Goal: Task Accomplishment & Management: Manage account settings

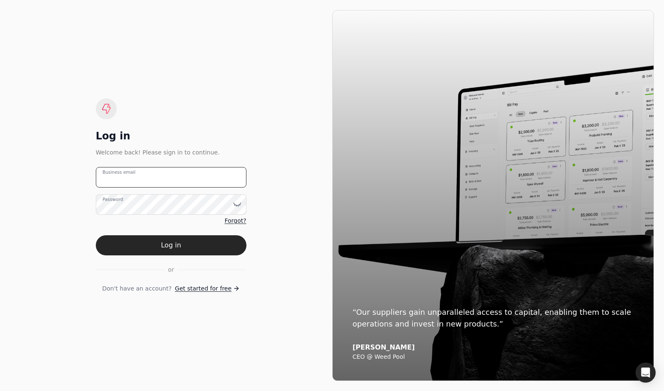
click at [167, 176] on email "Business email" at bounding box center [171, 177] width 151 height 20
type email "team+enviro"
click at [174, 183] on email "team+enviro" at bounding box center [171, 177] width 151 height 20
click at [172, 176] on email "team+enviro" at bounding box center [171, 177] width 151 height 20
click at [237, 143] on div "Log in Welcome back! Please sign in to continue." at bounding box center [171, 143] width 151 height 28
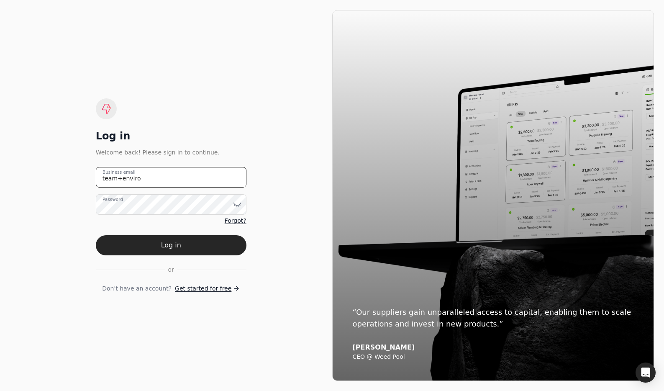
drag, startPoint x: 208, startPoint y: 178, endPoint x: -49, endPoint y: 161, distance: 257.4
click at [0, 161] on html "Log in Welcome back! Please sign in to continue. team+enviro Business email Pas…" at bounding box center [332, 195] width 664 height 391
drag, startPoint x: 233, startPoint y: 105, endPoint x: 350, endPoint y: 121, distance: 118.6
click at [233, 105] on div "Log in Welcome back! Please sign in to continue. Business email Password Forgot…" at bounding box center [171, 195] width 151 height 194
drag, startPoint x: 214, startPoint y: 86, endPoint x: 105, endPoint y: 11, distance: 132.6
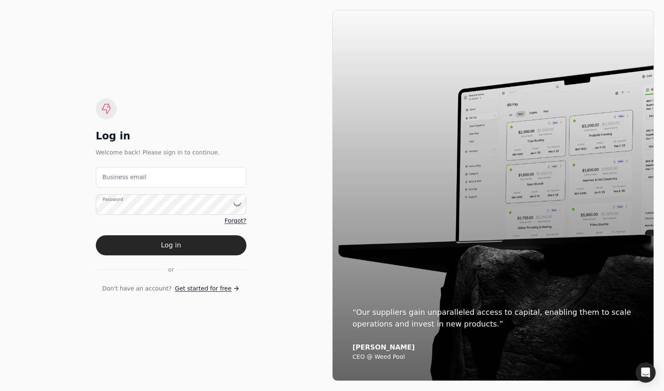
click at [213, 86] on div "Log in Welcome back! Please sign in to continue. Business email Password Forgot…" at bounding box center [171, 195] width 322 height 371
click at [240, 131] on div "Log in" at bounding box center [171, 135] width 151 height 13
drag, startPoint x: 184, startPoint y: 172, endPoint x: 179, endPoint y: 169, distance: 6.2
click at [184, 171] on email "Business email" at bounding box center [171, 177] width 151 height 20
type email "[EMAIL_ADDRESS][DOMAIN_NAME]"
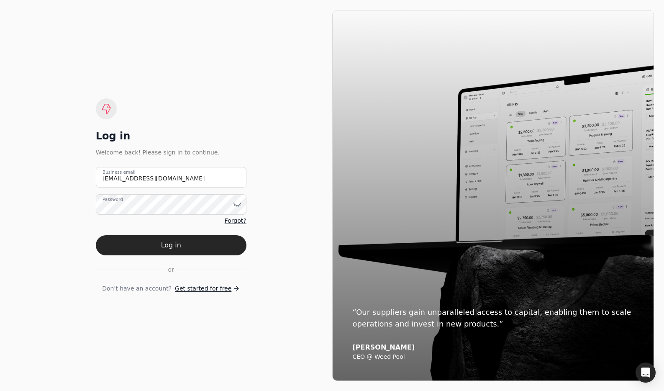
drag, startPoint x: 212, startPoint y: 241, endPoint x: 285, endPoint y: 200, distance: 84.1
click at [212, 241] on button "Log in" at bounding box center [171, 245] width 151 height 20
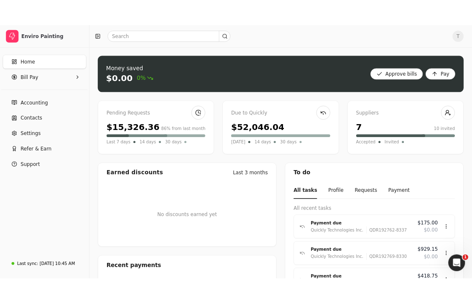
scroll to position [0, 0]
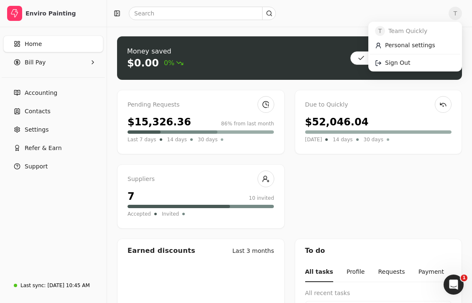
click at [453, 14] on span "T" at bounding box center [455, 13] width 13 height 13
click at [421, 66] on link "Sign Out" at bounding box center [415, 63] width 90 height 14
